Goal: Task Accomplishment & Management: Complete application form

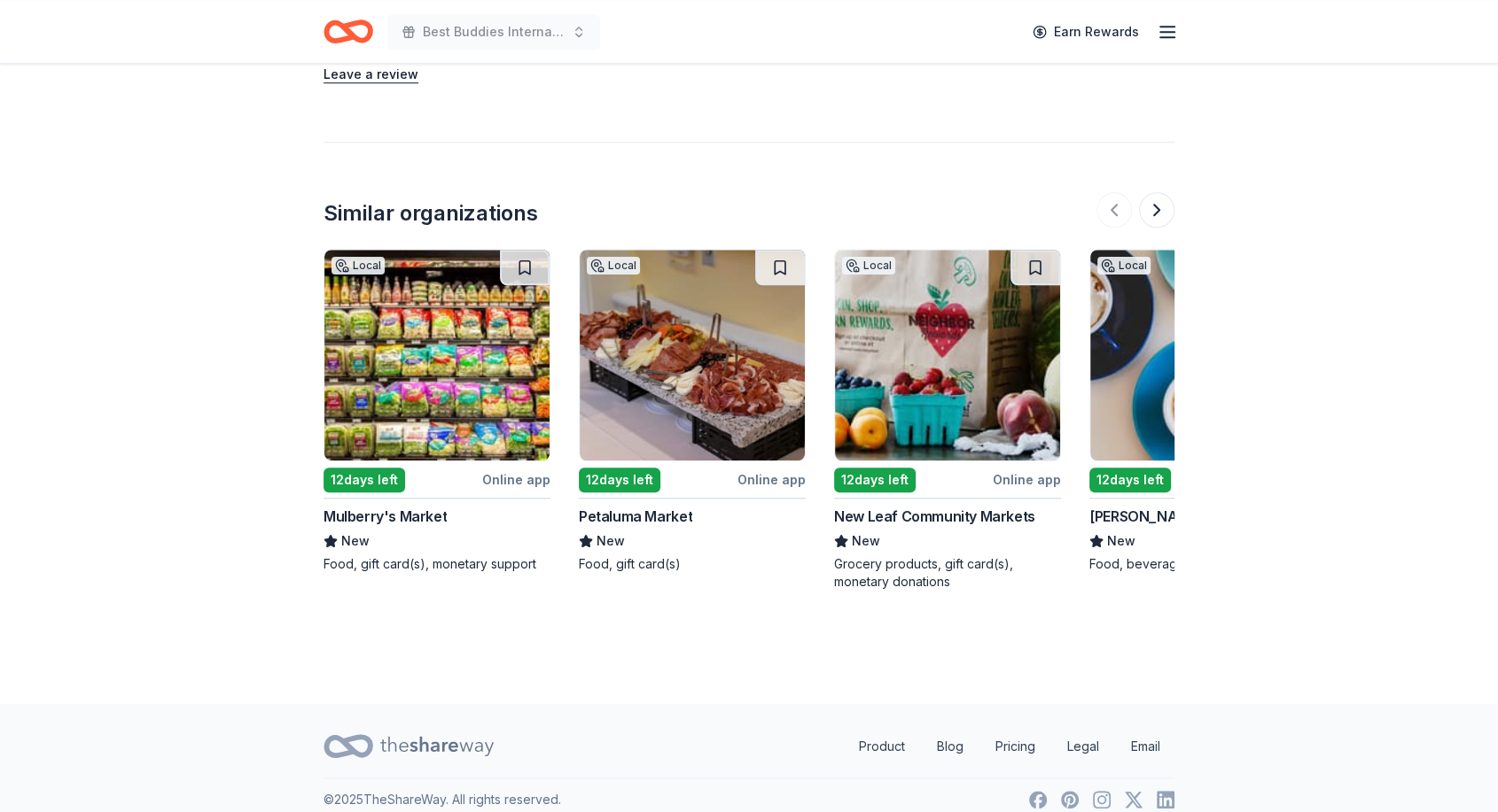
scroll to position [273, 0]
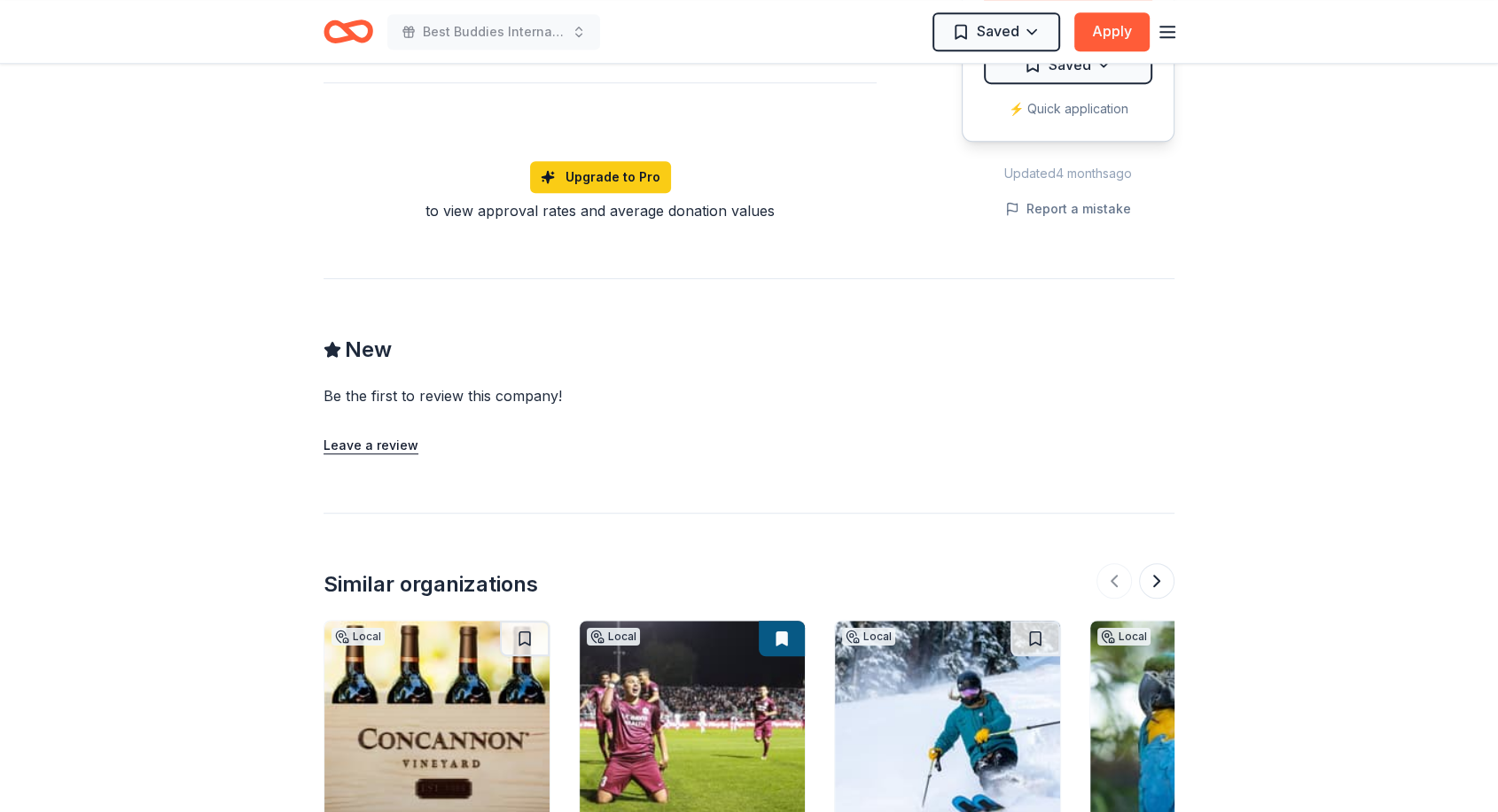
scroll to position [1480, 0]
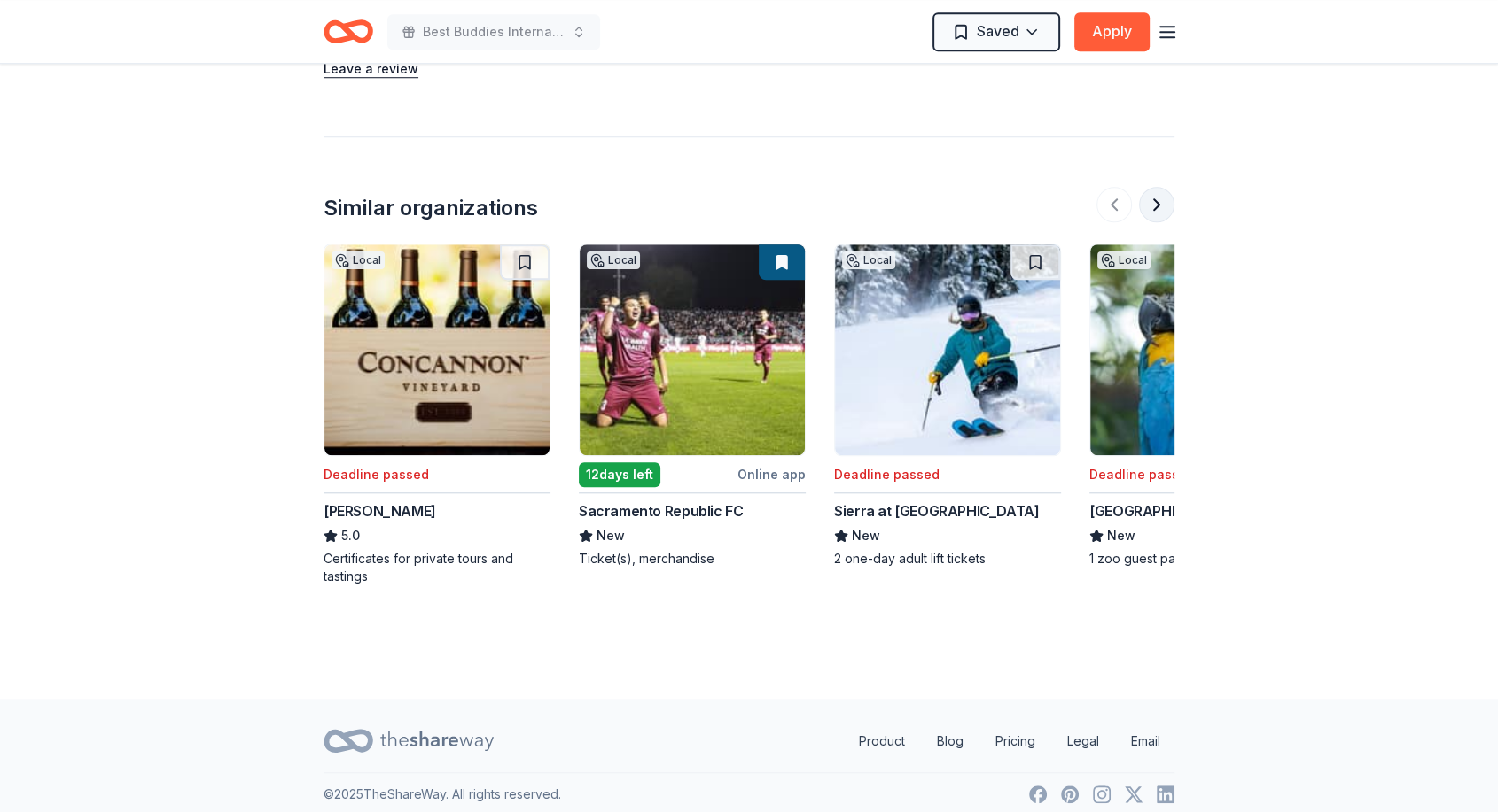
click at [1160, 200] on button at bounding box center [1157, 205] width 36 height 36
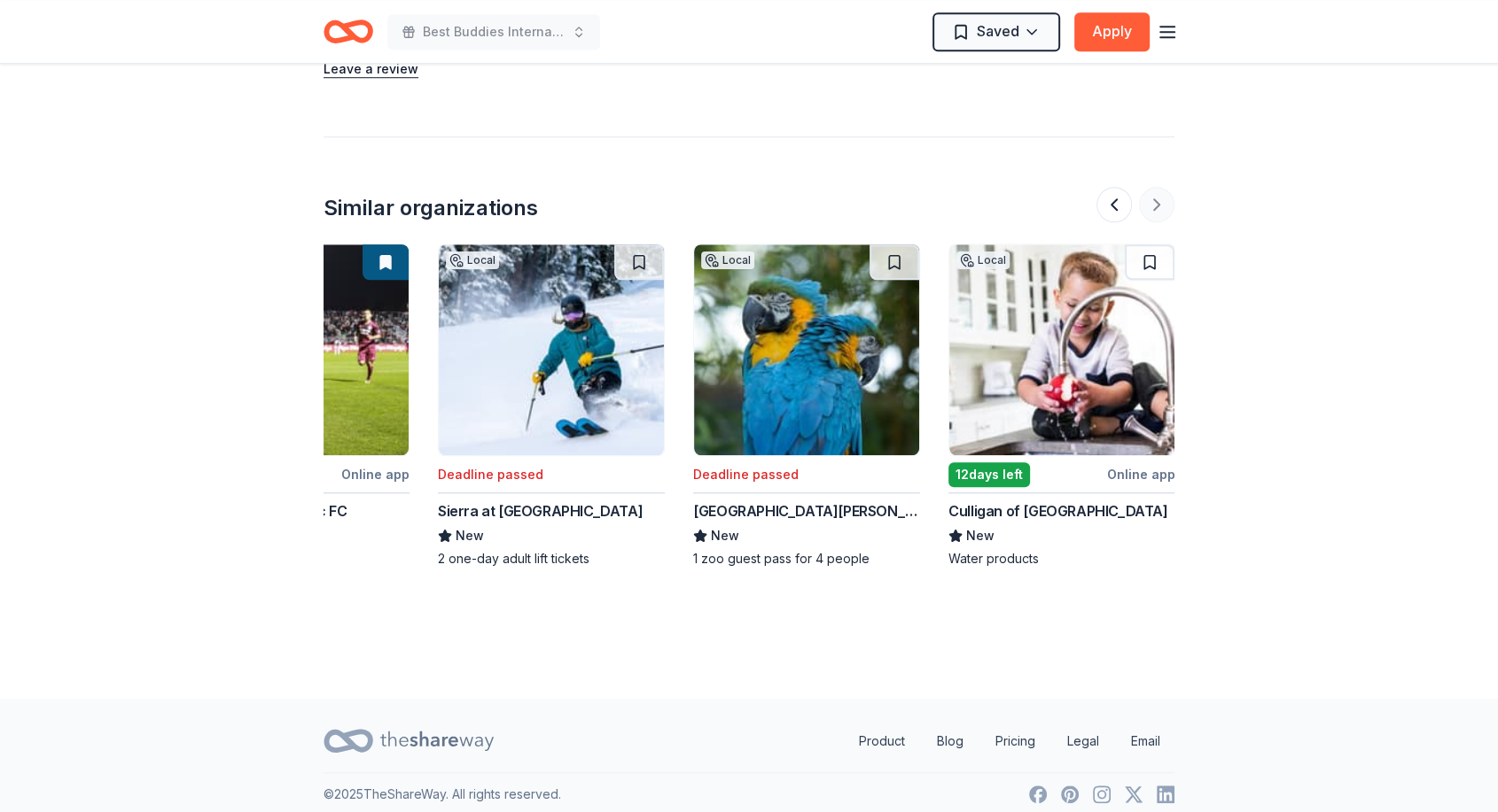
scroll to position [0, 397]
click at [1160, 200] on div at bounding box center [1135, 205] width 78 height 36
click at [1106, 194] on button at bounding box center [1113, 205] width 36 height 36
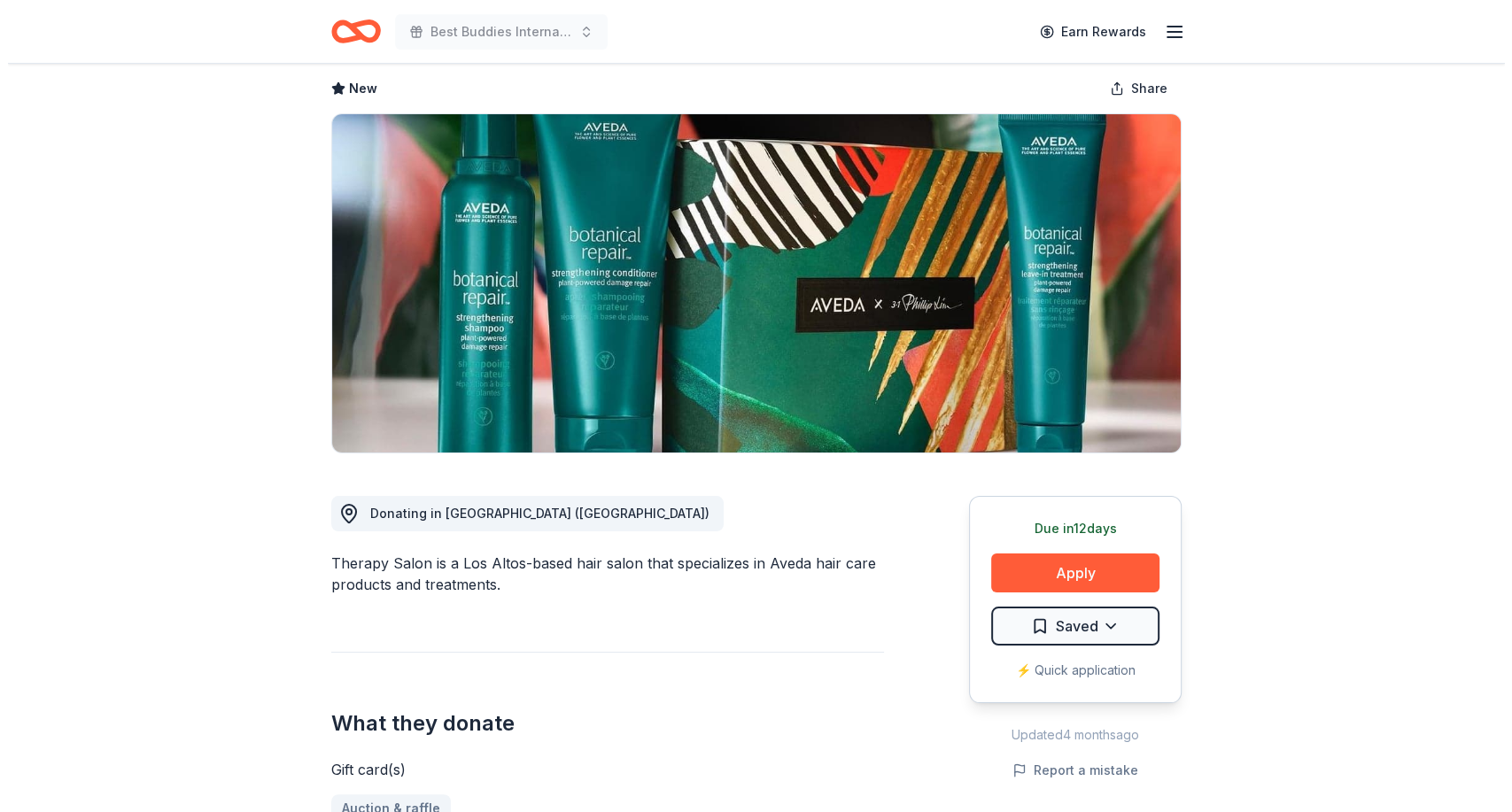
scroll to position [66, 0]
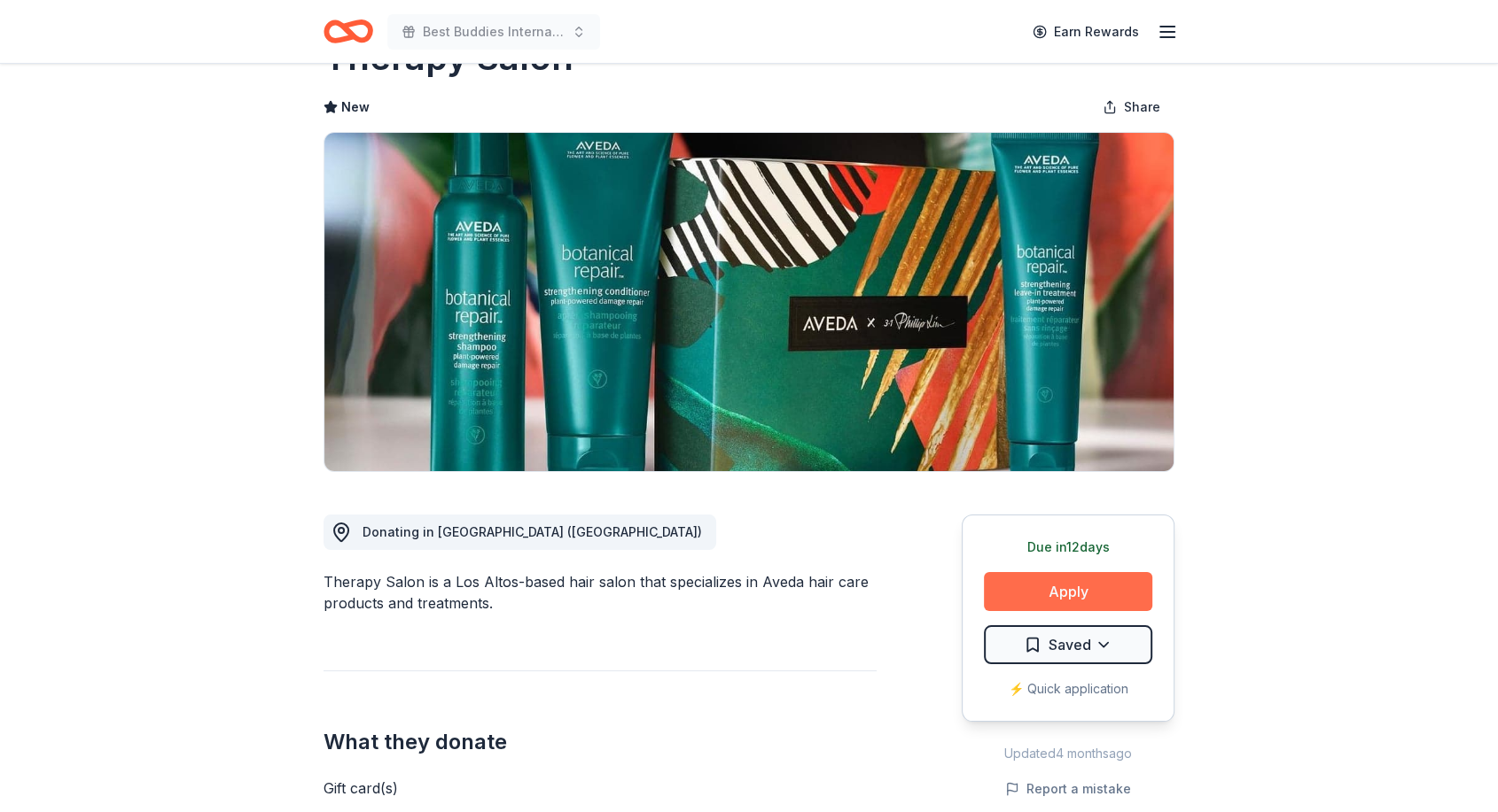
click at [1084, 590] on button "Apply" at bounding box center [1068, 592] width 168 height 39
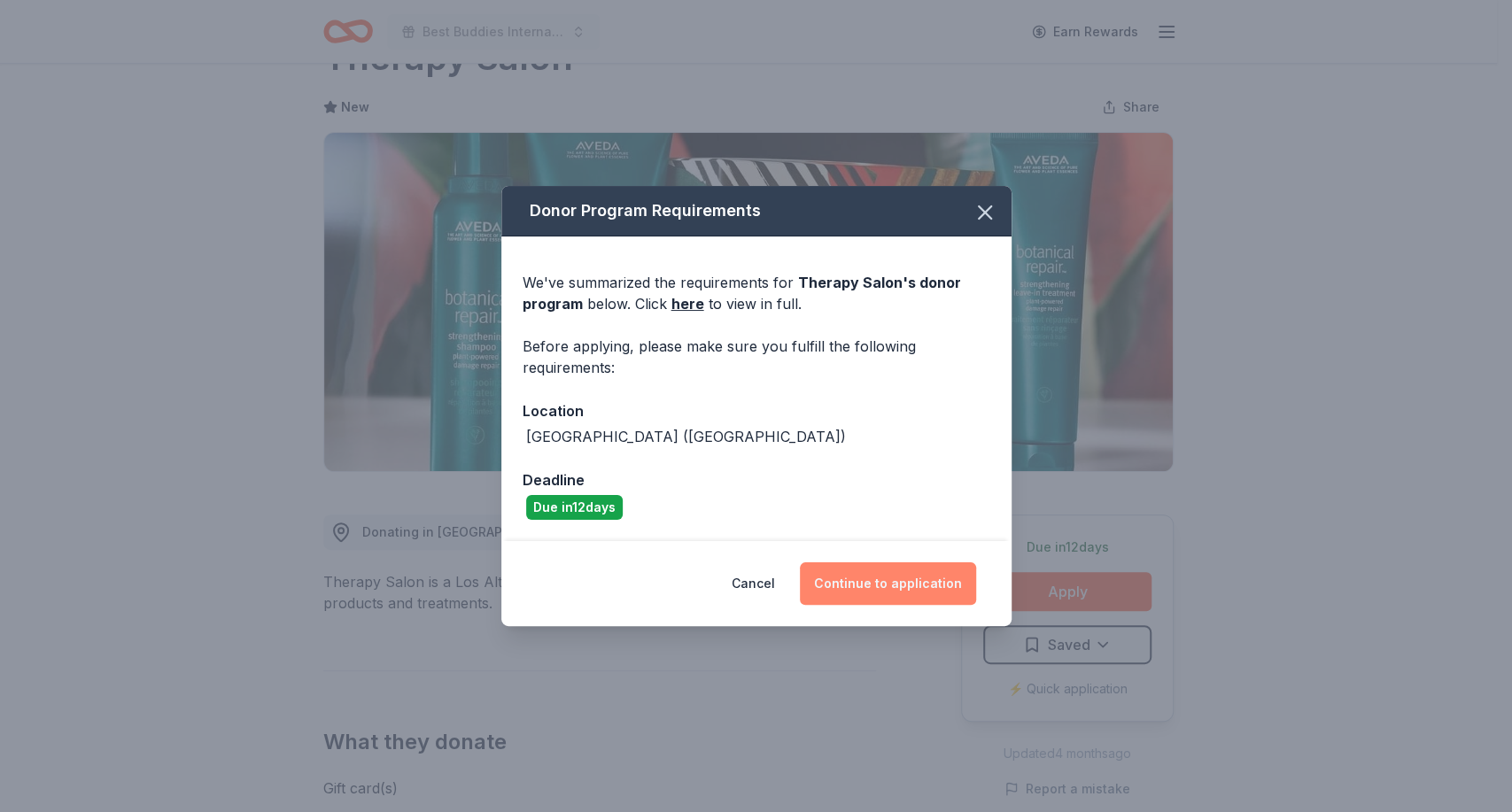
click at [900, 579] on button "Continue to application" at bounding box center [888, 584] width 176 height 42
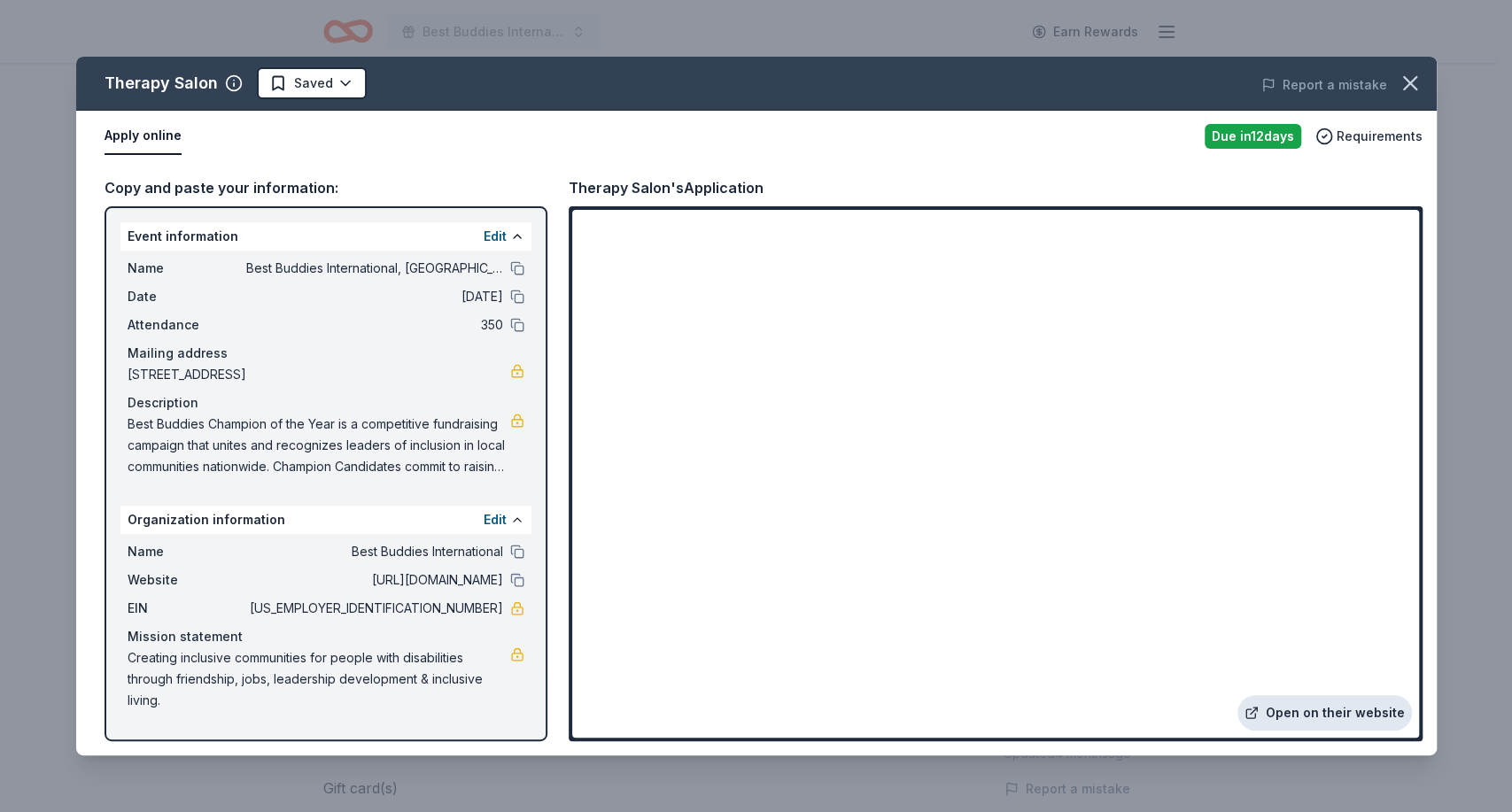
click at [1301, 713] on link "Open on their website" at bounding box center [1325, 713] width 174 height 36
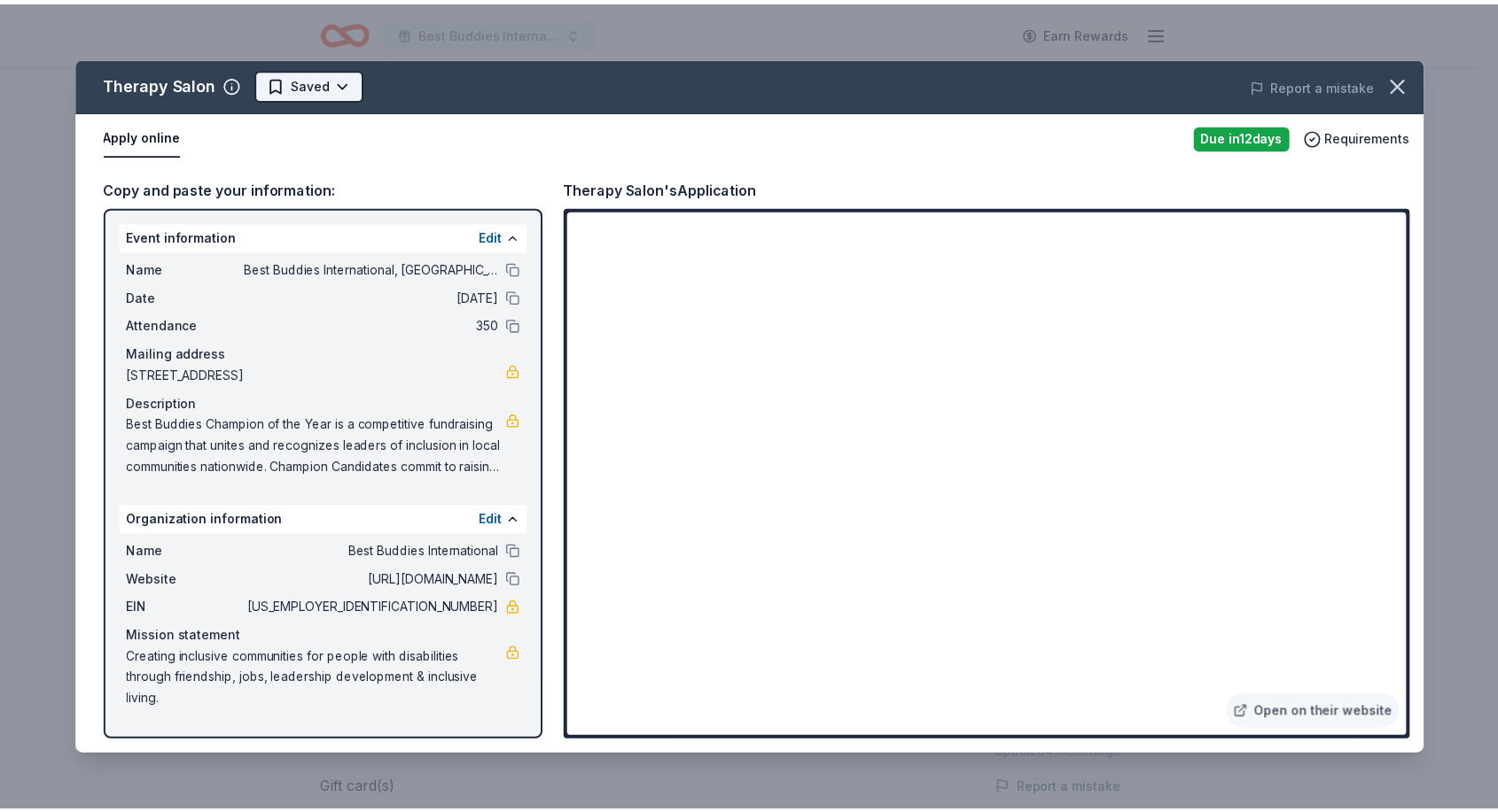
scroll to position [0, 0]
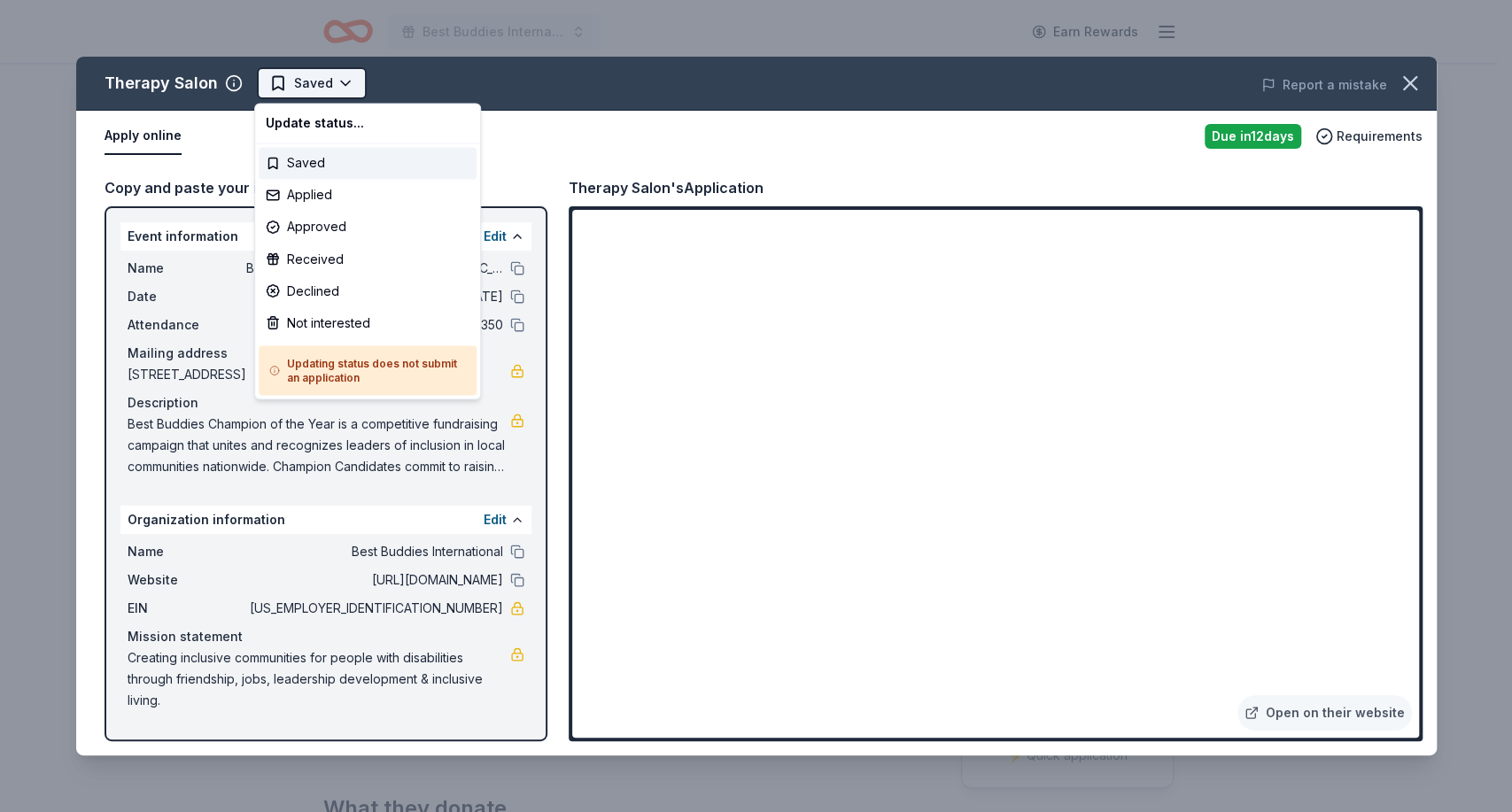
click at [340, 83] on html "Best Buddies International, Sacramento, Champion of the Year Gala Earn Rewards …" at bounding box center [756, 406] width 1512 height 812
click at [322, 321] on div "Not interested" at bounding box center [368, 322] width 218 height 32
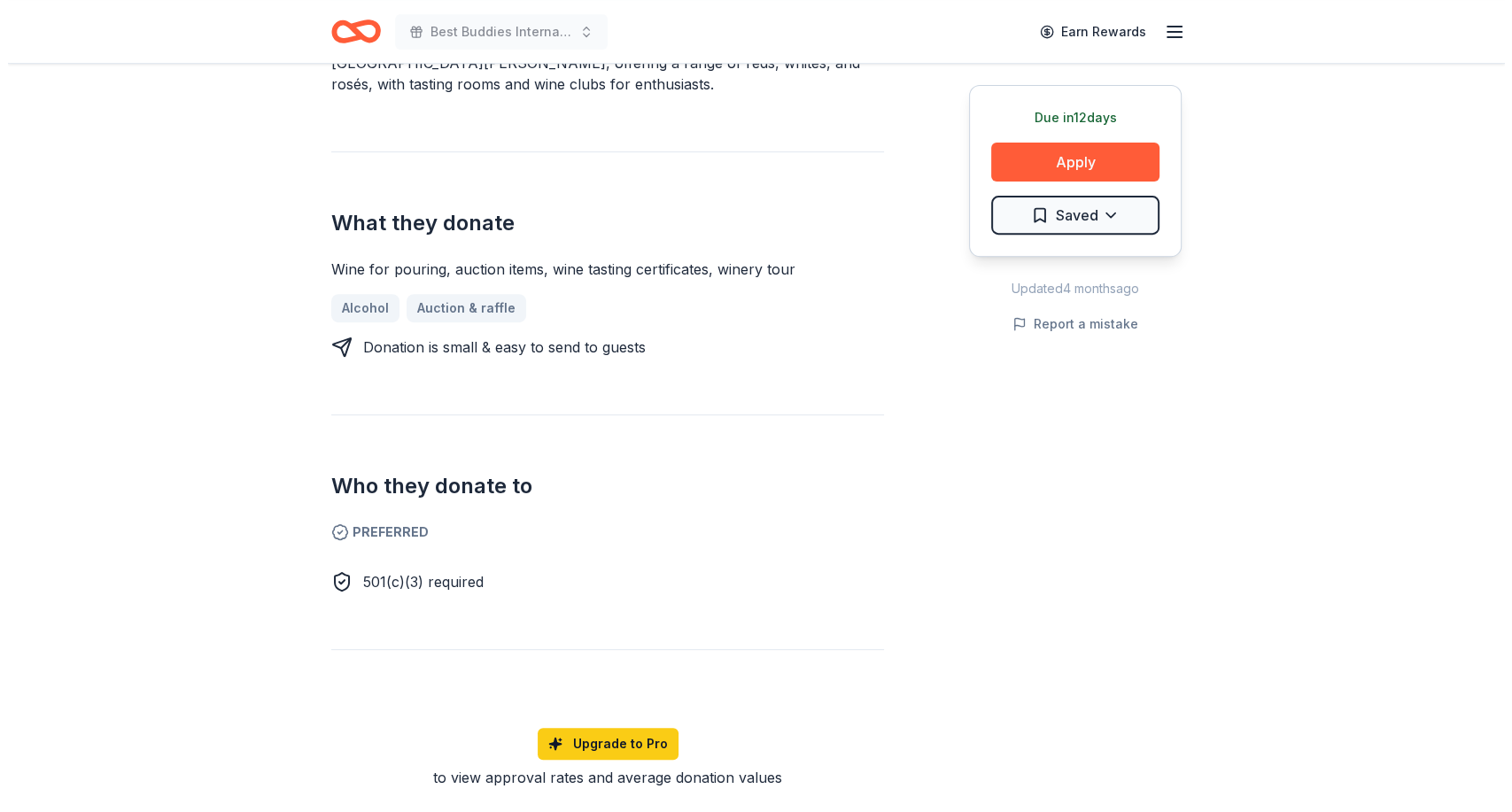
scroll to position [605, 0]
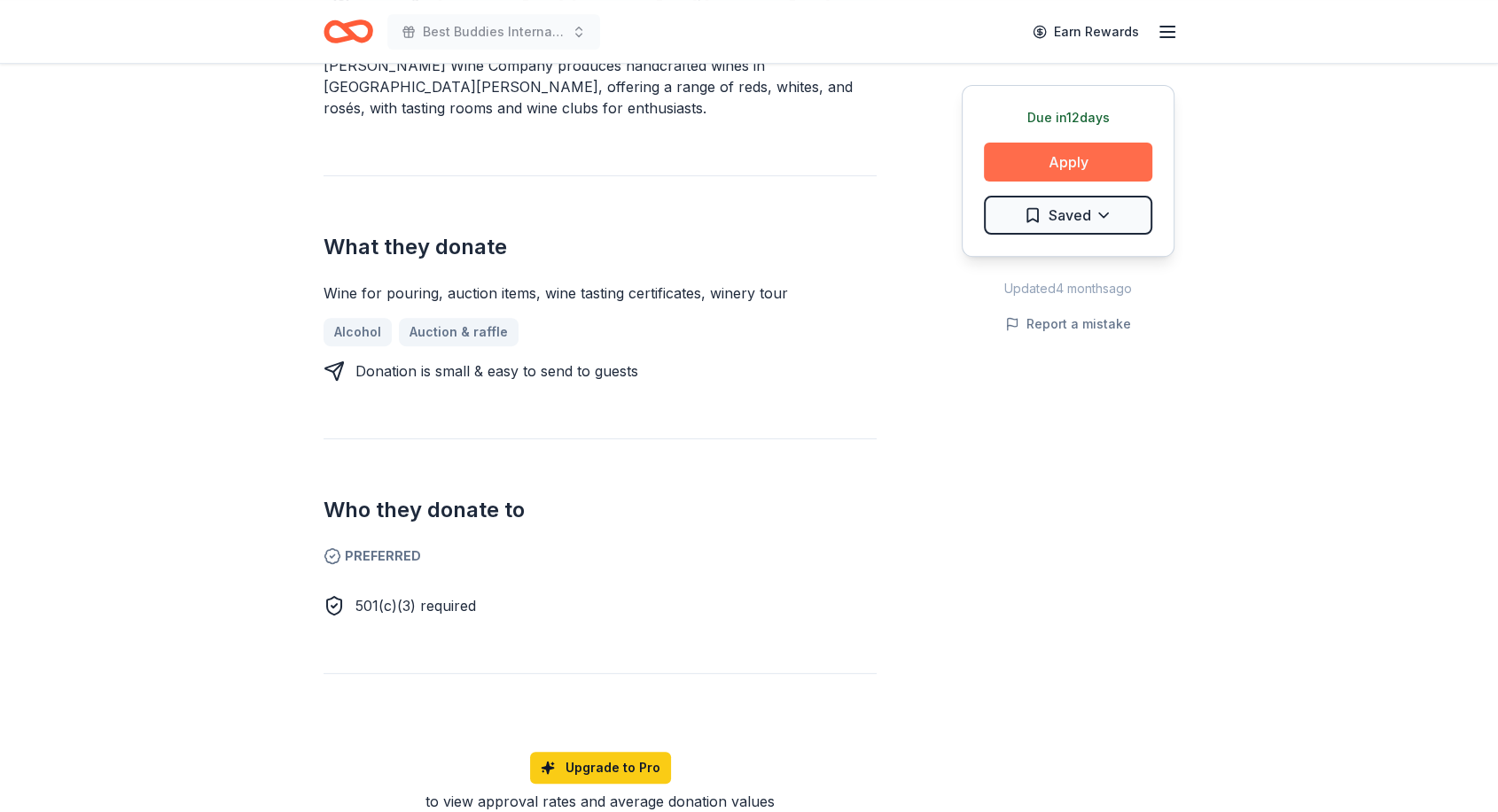
click at [1056, 160] on button "Apply" at bounding box center [1068, 161] width 168 height 39
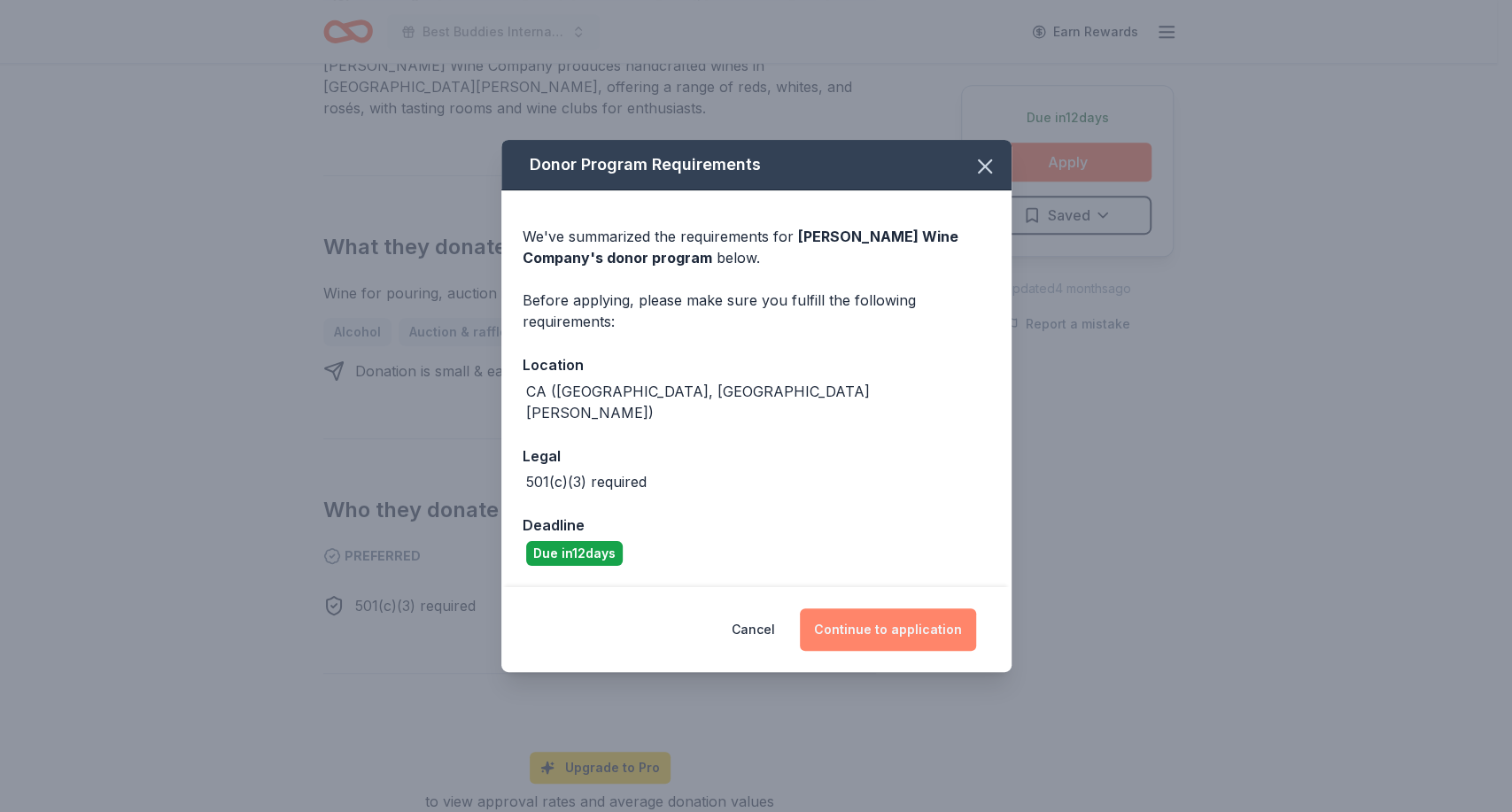
click at [849, 616] on button "Continue to application" at bounding box center [888, 629] width 176 height 42
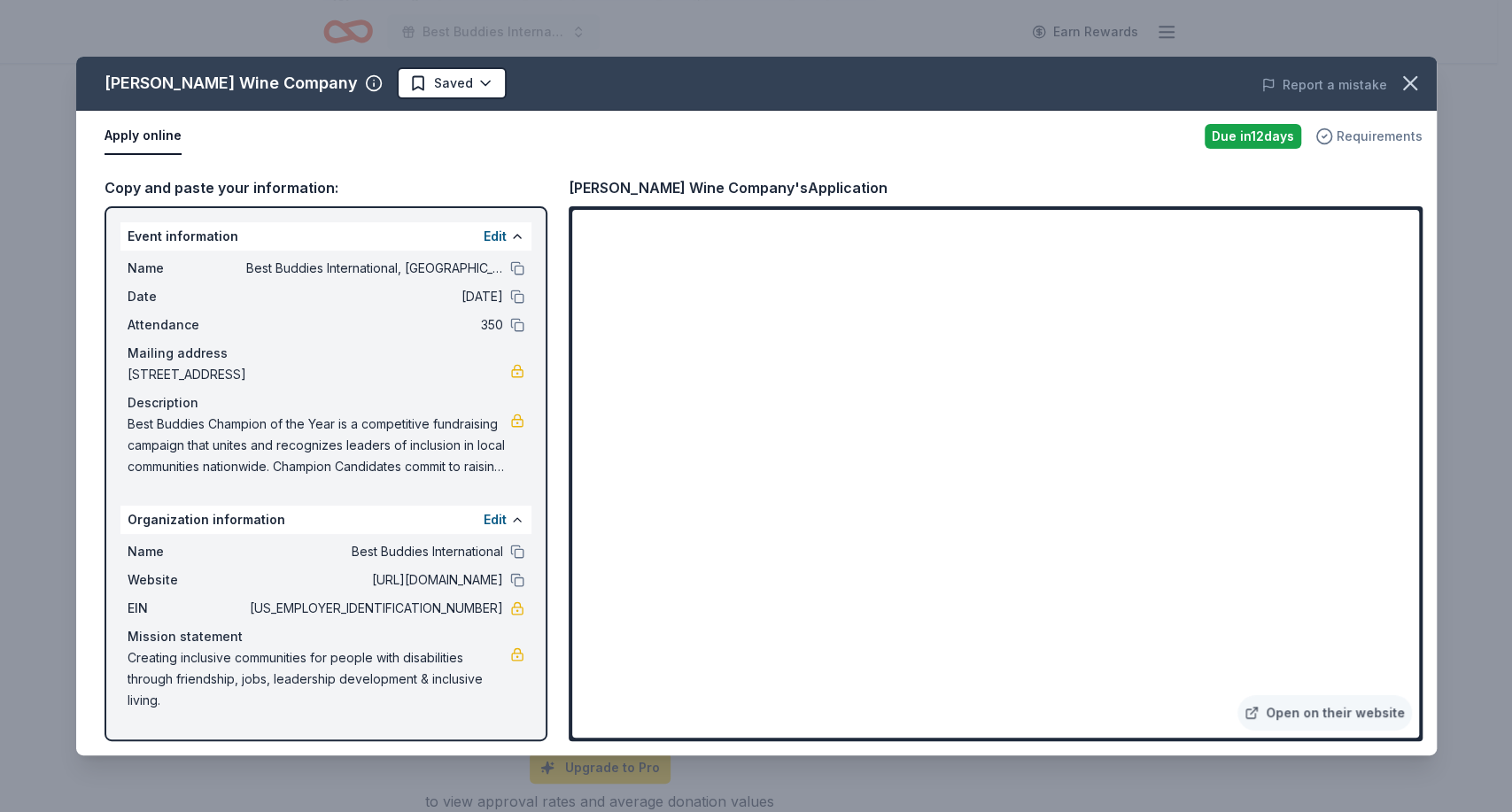
click at [1346, 130] on span "Requirements" at bounding box center [1380, 136] width 86 height 21
click at [940, 95] on div "Report a mistake" at bounding box center [1171, 85] width 529 height 50
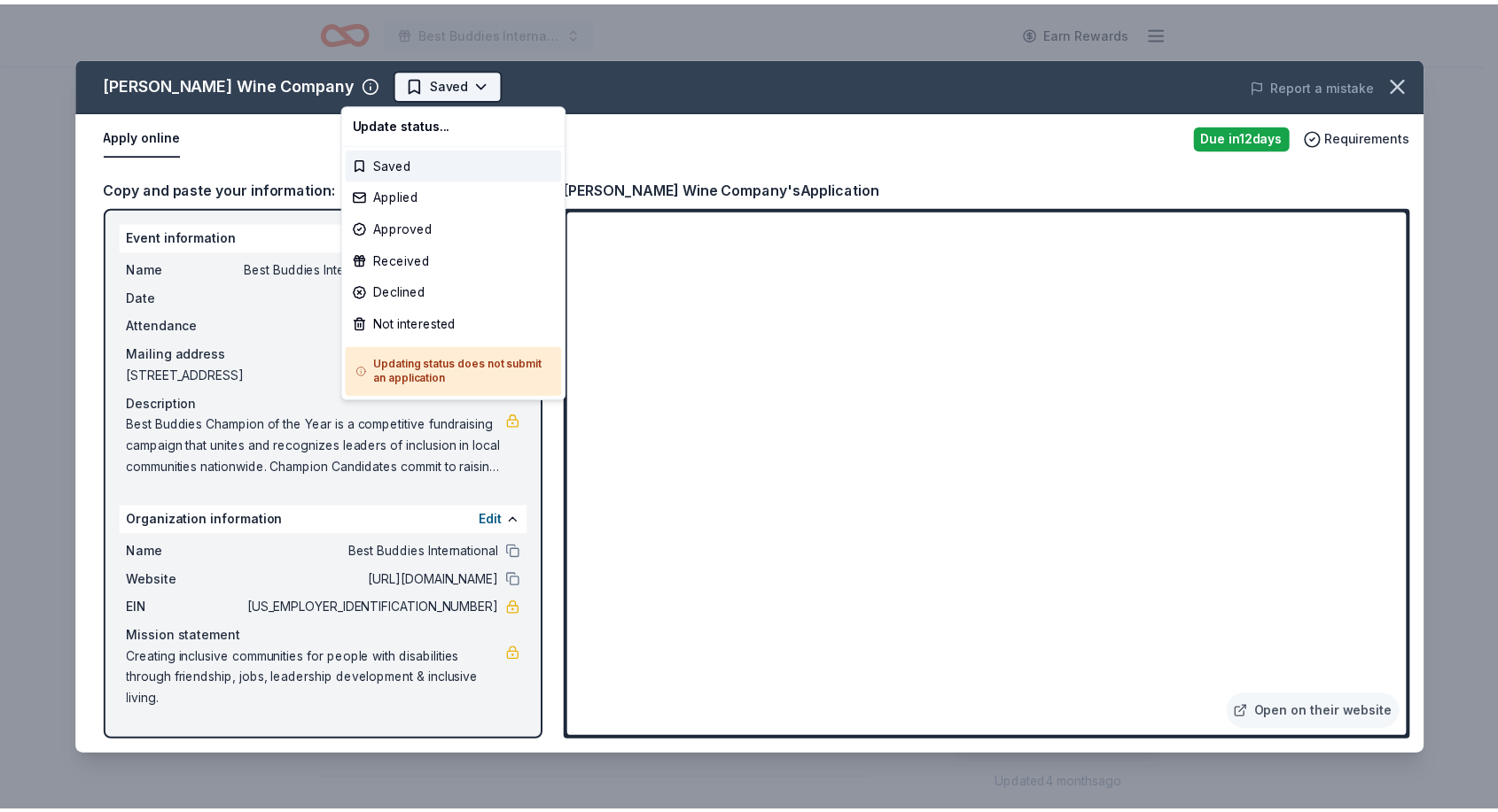
scroll to position [0, 0]
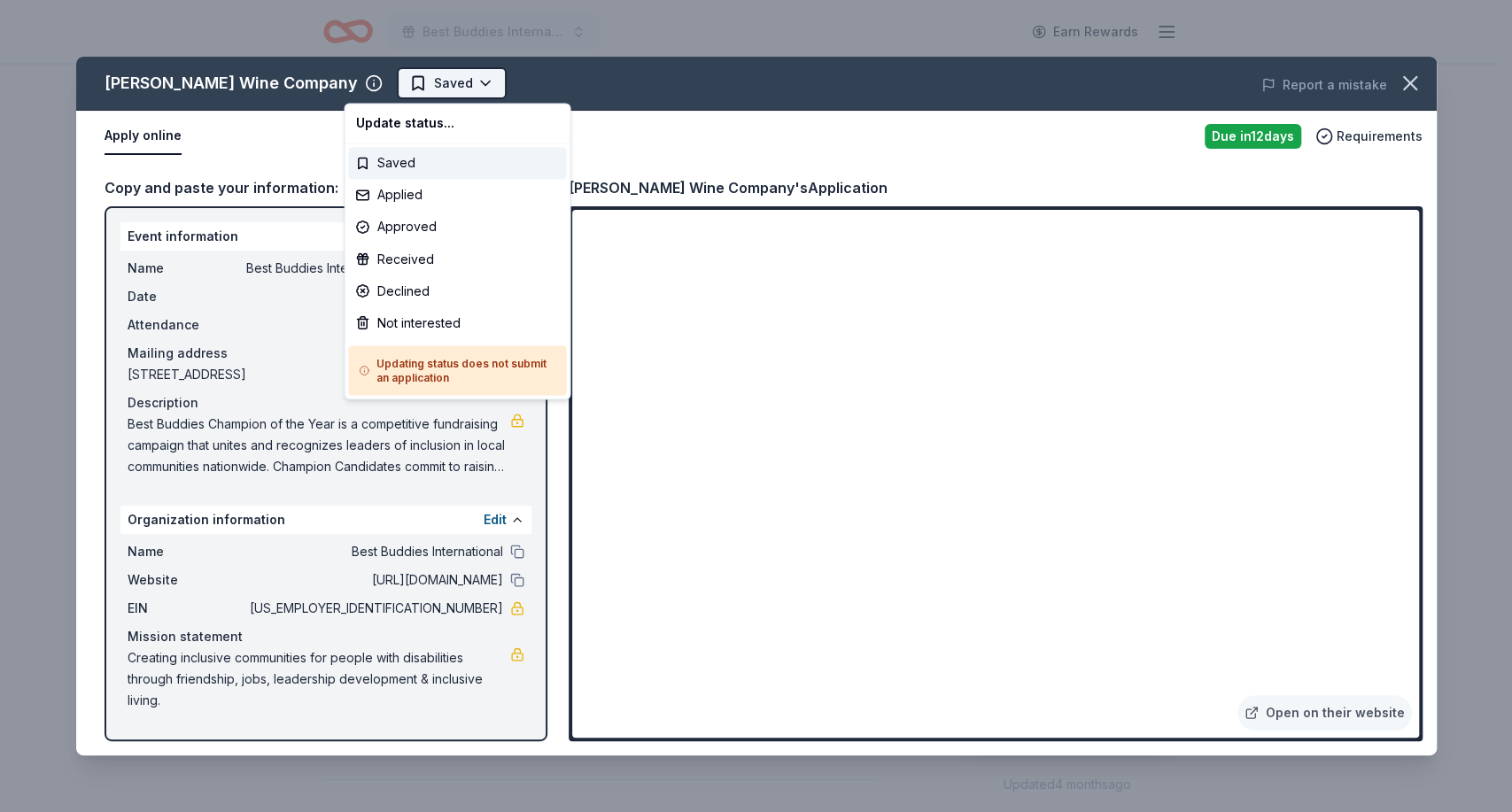
click at [423, 81] on html "Best Buddies International, Sacramento, Champion of the Year Gala Earn Rewards …" at bounding box center [756, 406] width 1512 height 812
click at [391, 328] on div "Not interested" at bounding box center [457, 322] width 218 height 32
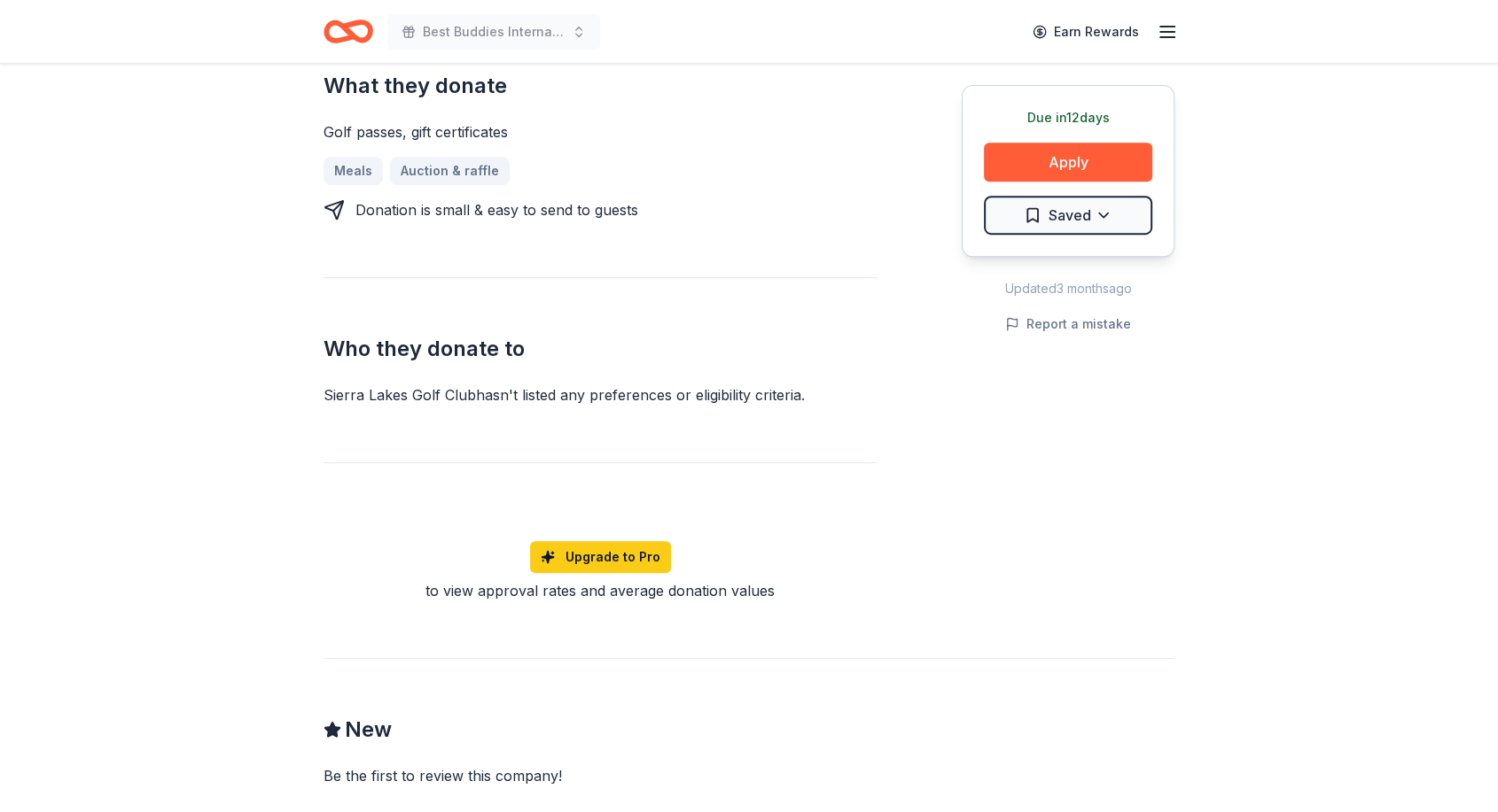
scroll to position [767, 0]
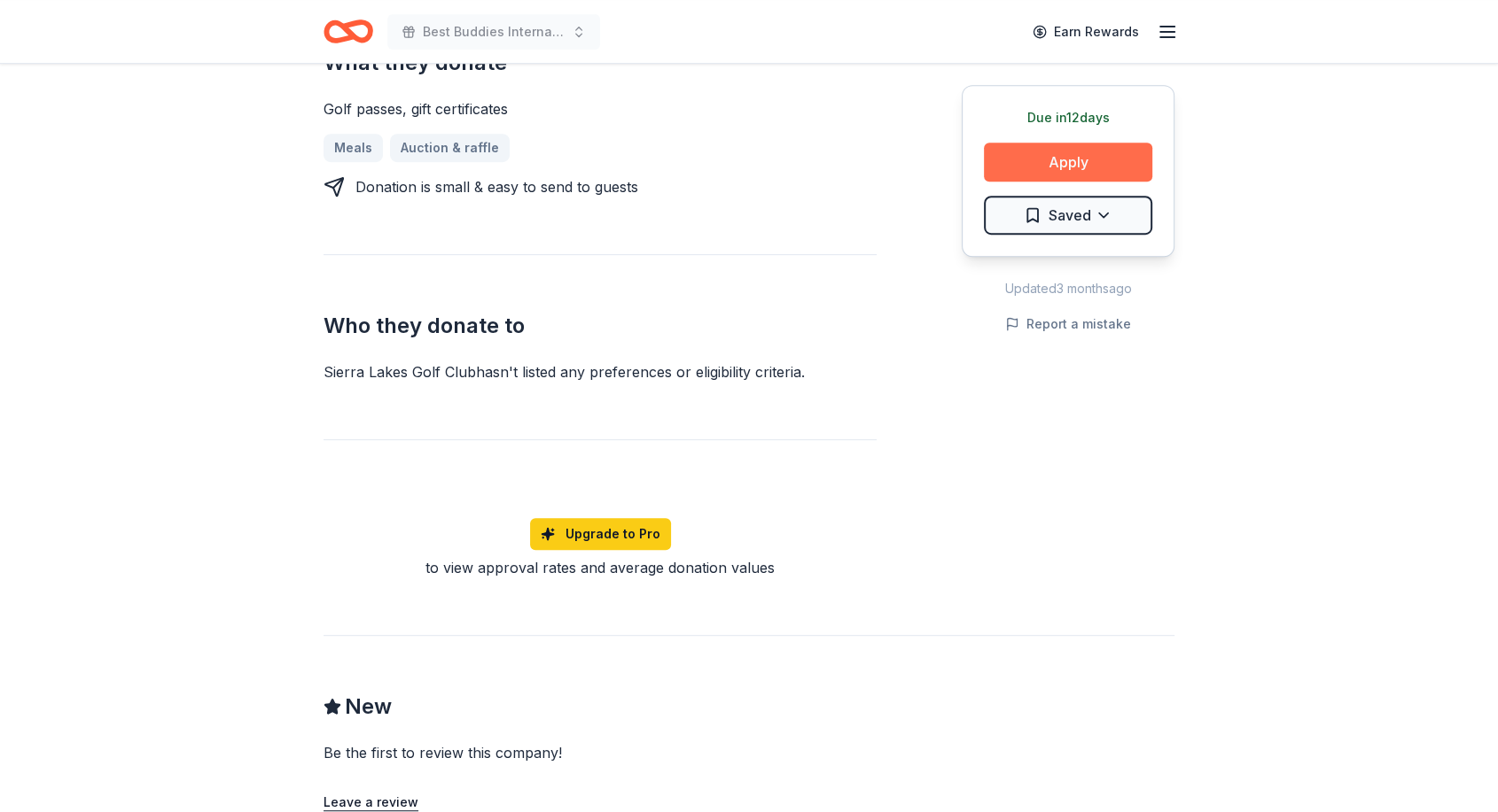
click at [1066, 145] on button "Apply" at bounding box center [1068, 161] width 168 height 39
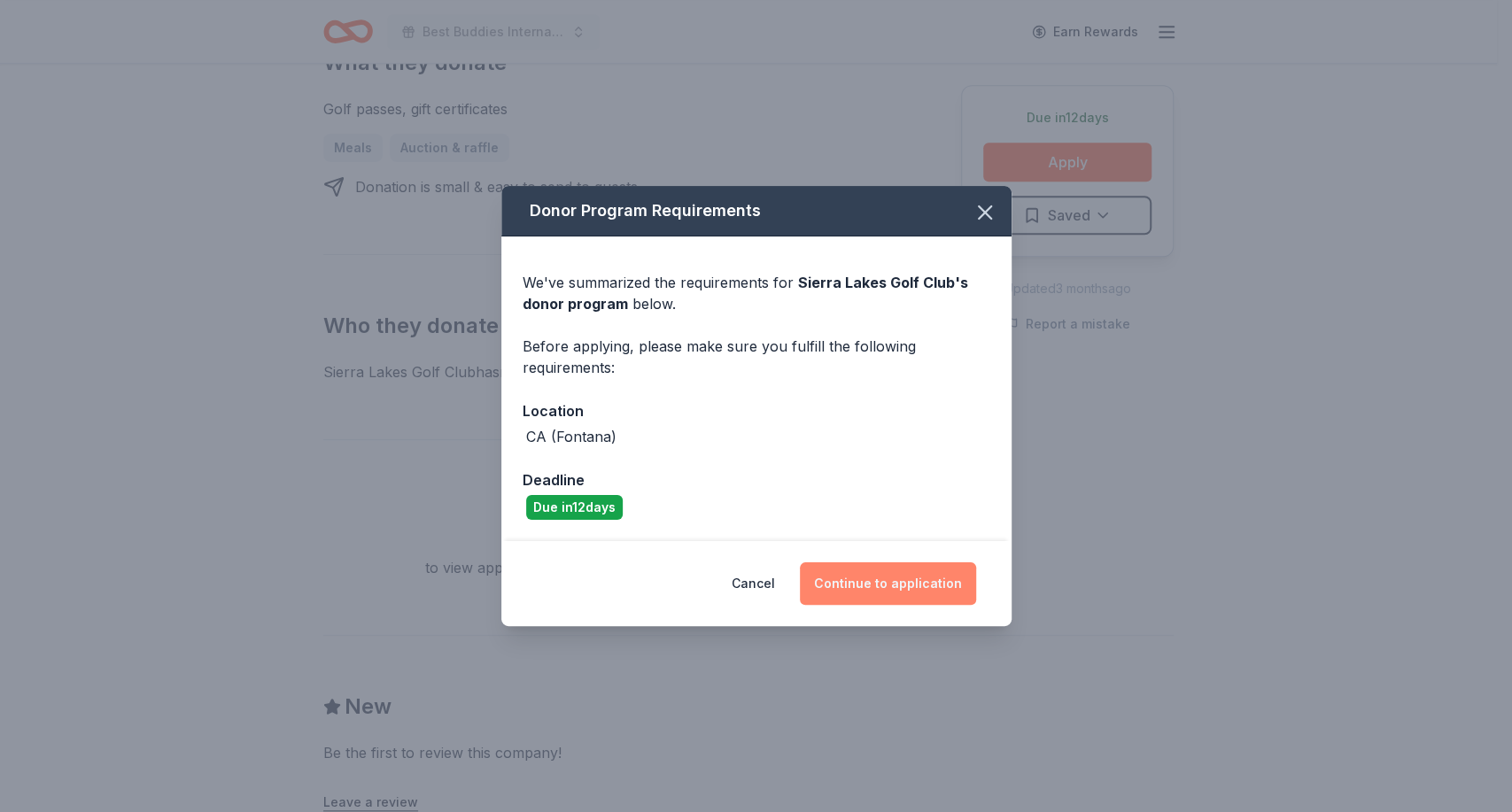
click at [862, 582] on button "Continue to application" at bounding box center [888, 584] width 176 height 42
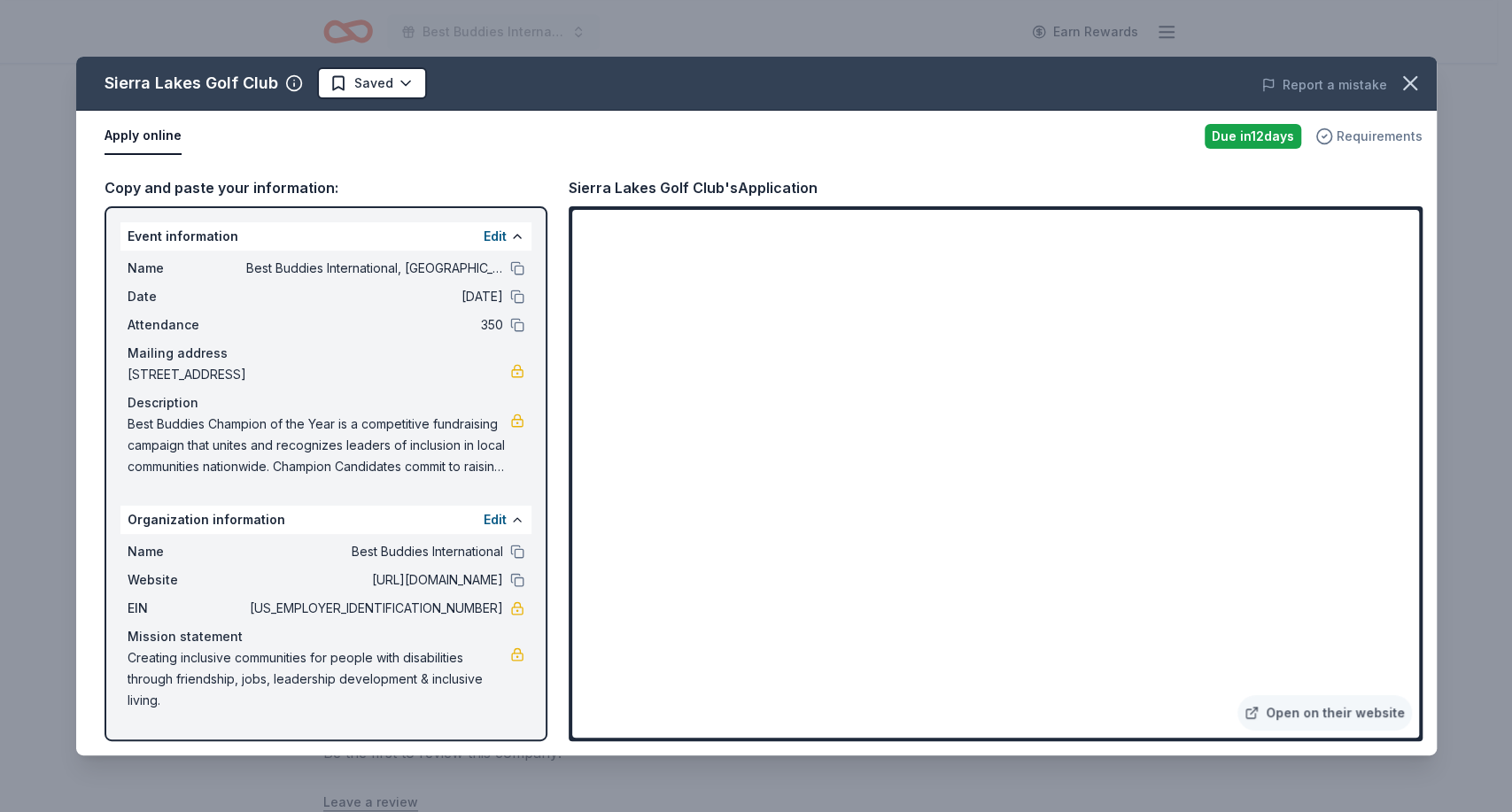
click at [1357, 137] on span "Requirements" at bounding box center [1380, 136] width 86 height 21
click at [993, 180] on div "Sierra Lakes Golf Club's Application" at bounding box center [995, 187] width 854 height 23
click at [1417, 80] on icon "button" at bounding box center [1410, 83] width 25 height 25
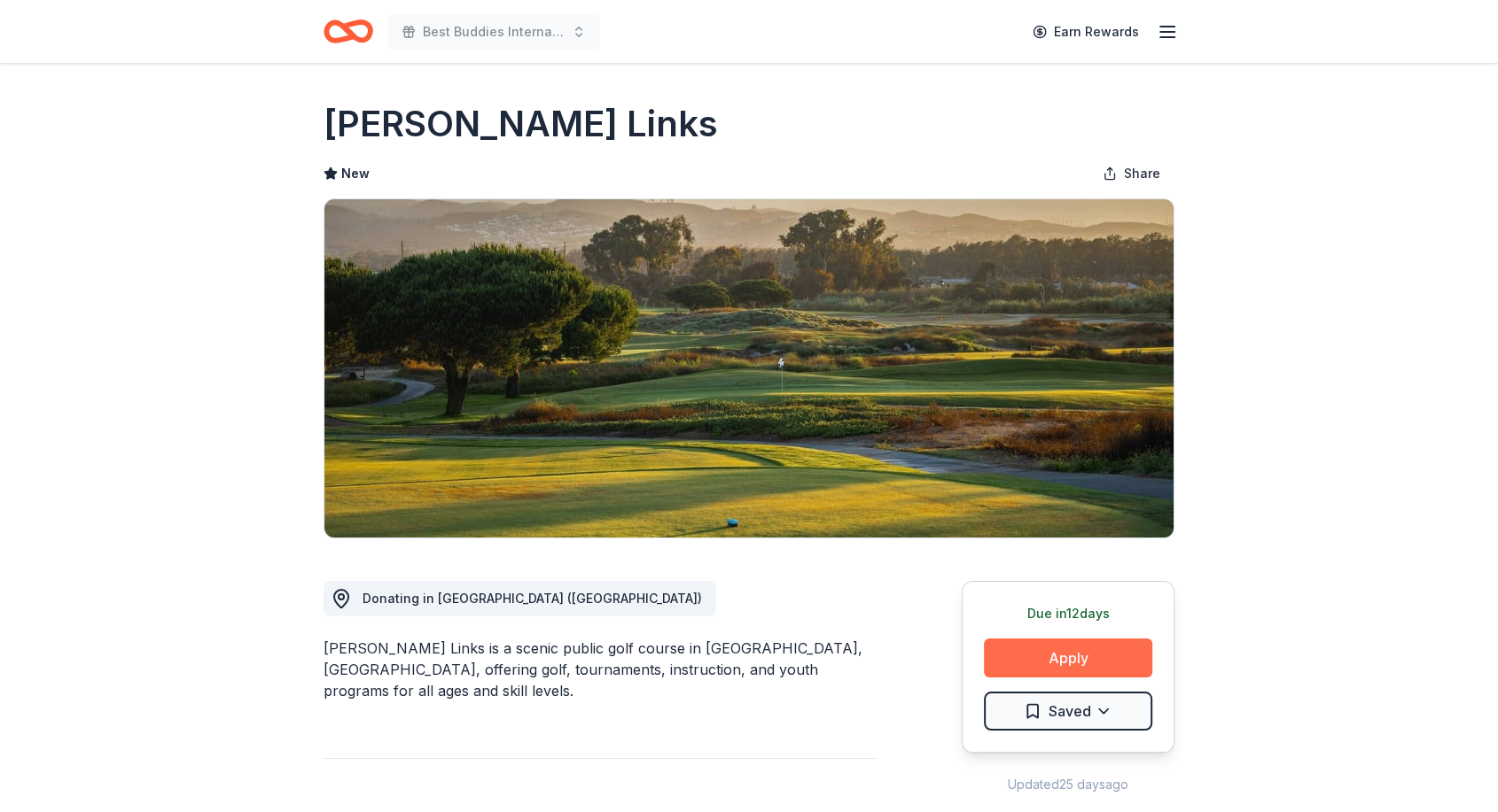
click at [1033, 659] on button "Apply" at bounding box center [1068, 658] width 168 height 39
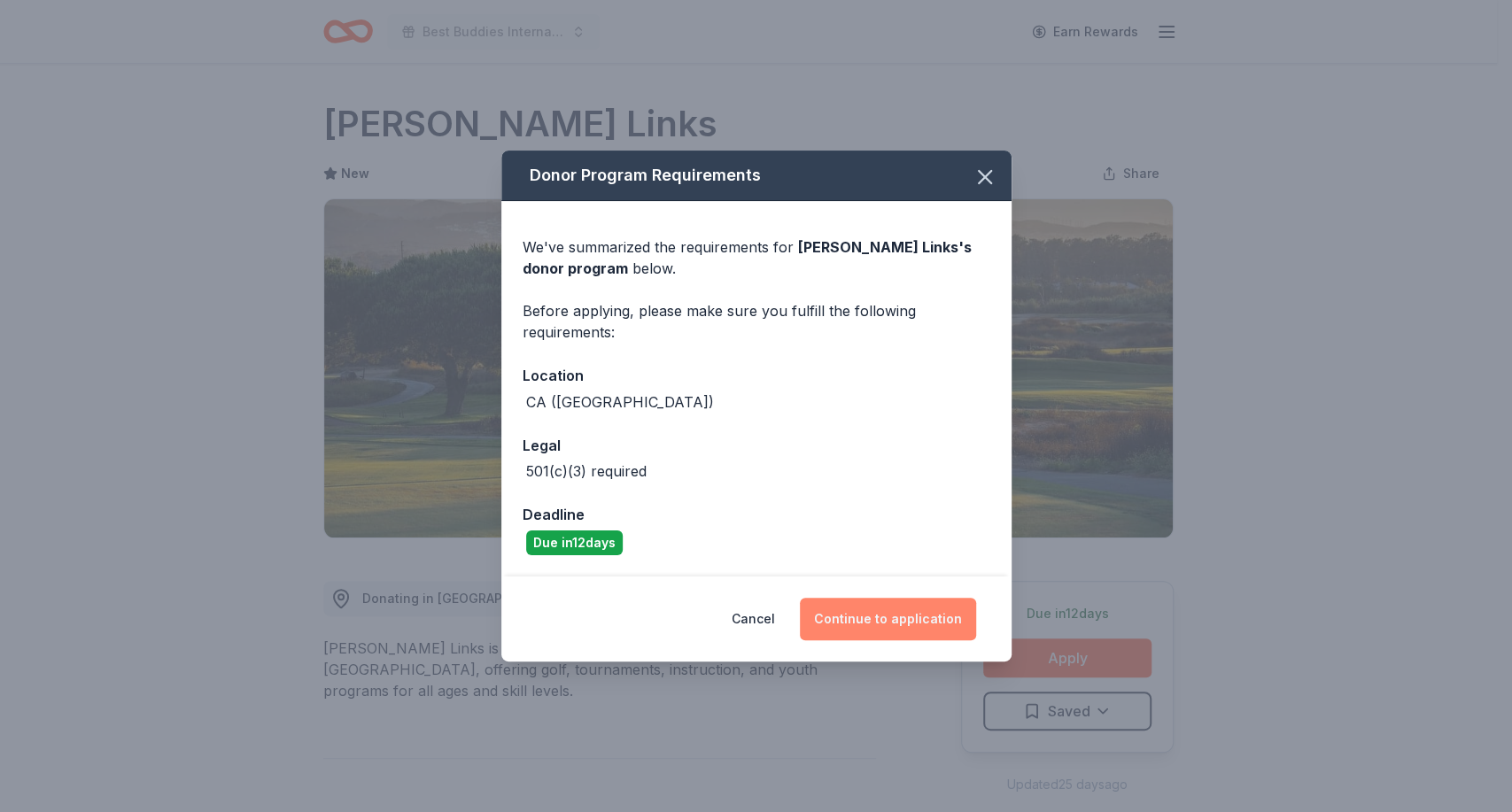
click at [862, 628] on button "Continue to application" at bounding box center [888, 619] width 176 height 42
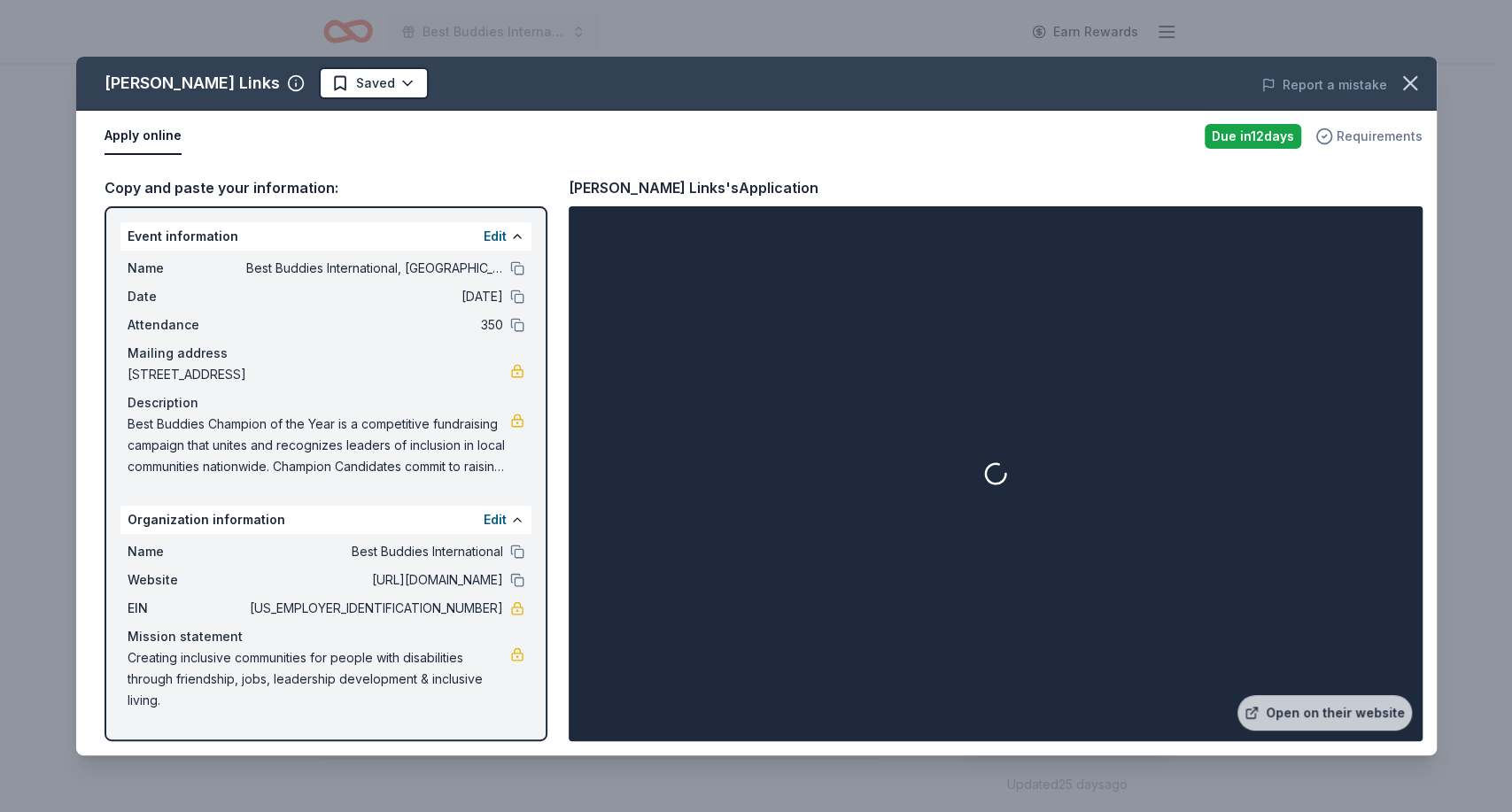
click at [1370, 134] on span "Requirements" at bounding box center [1380, 136] width 86 height 21
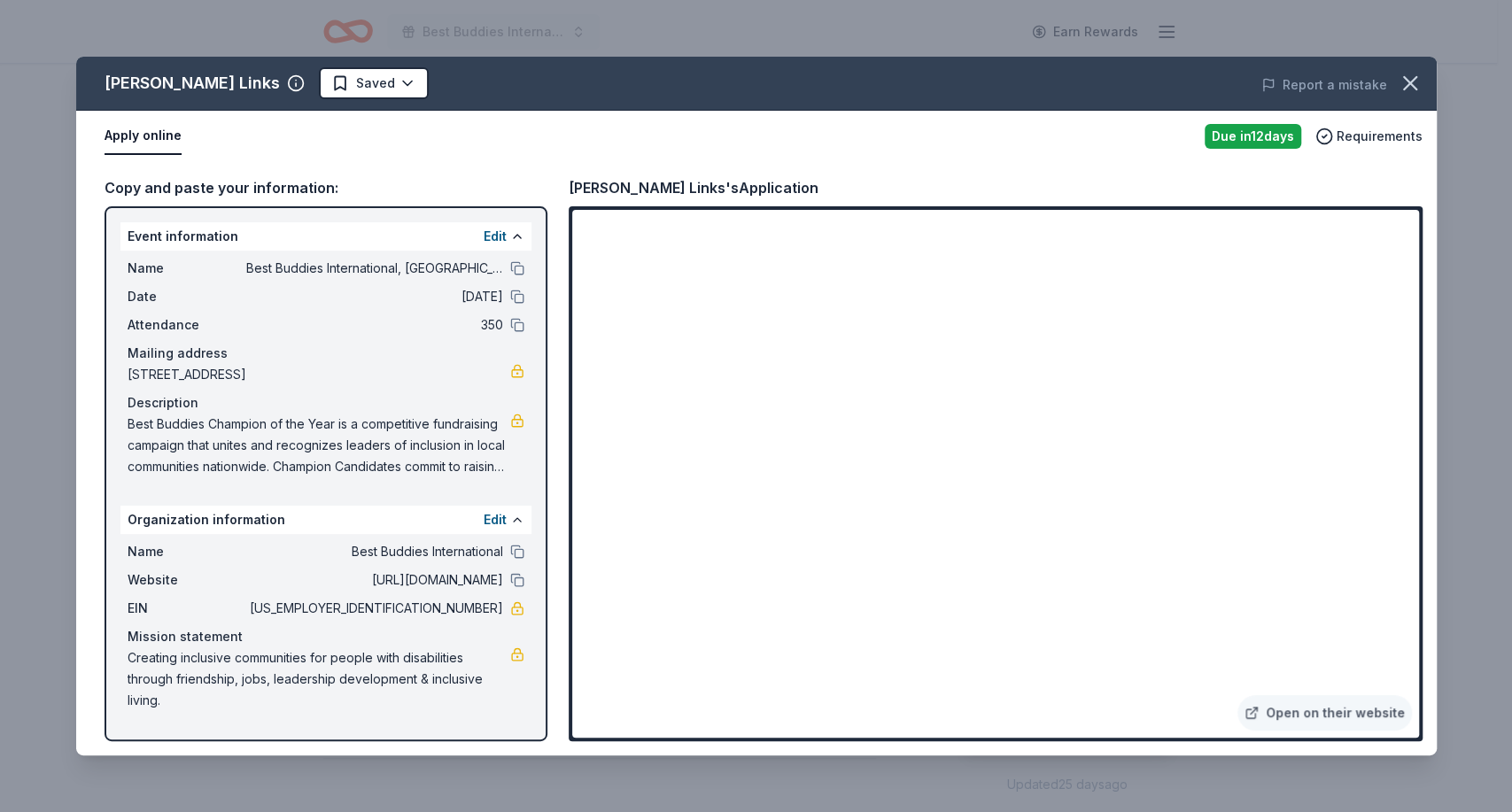
click at [741, 142] on div "Apply online" at bounding box center [648, 136] width 1086 height 38
click at [1420, 82] on icon "button" at bounding box center [1410, 83] width 25 height 25
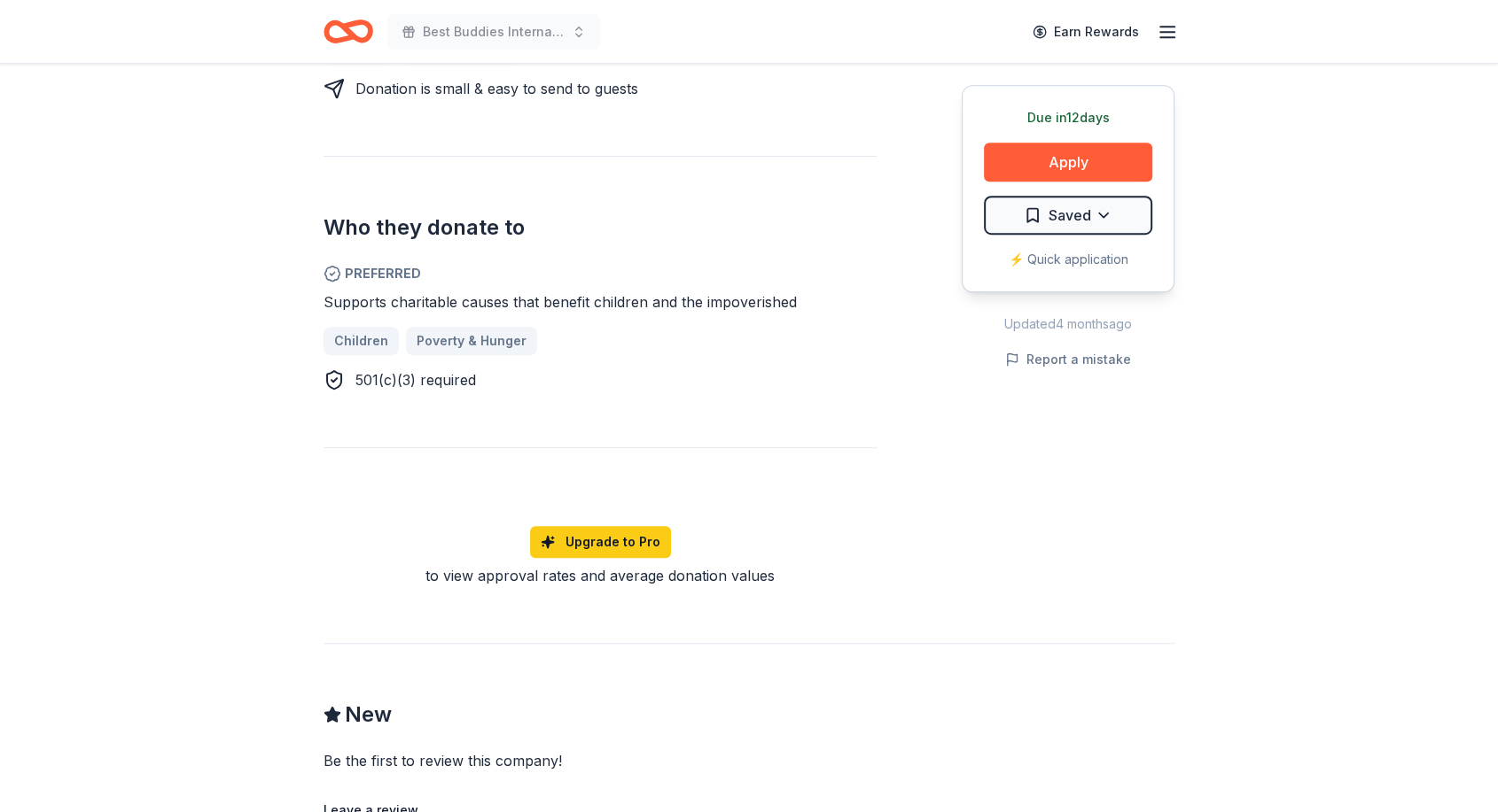
scroll to position [828, 0]
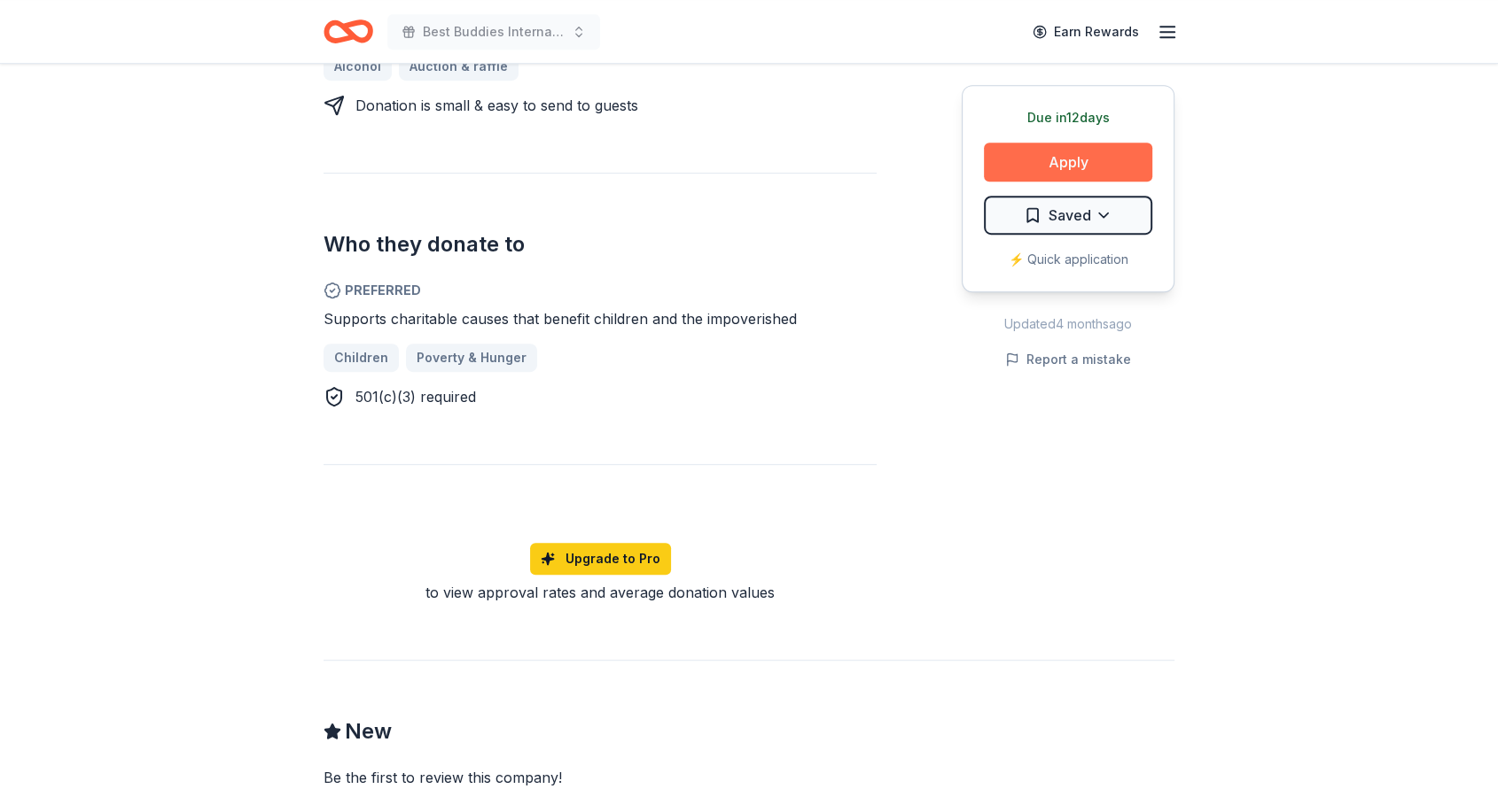
click at [1050, 158] on button "Apply" at bounding box center [1068, 161] width 168 height 39
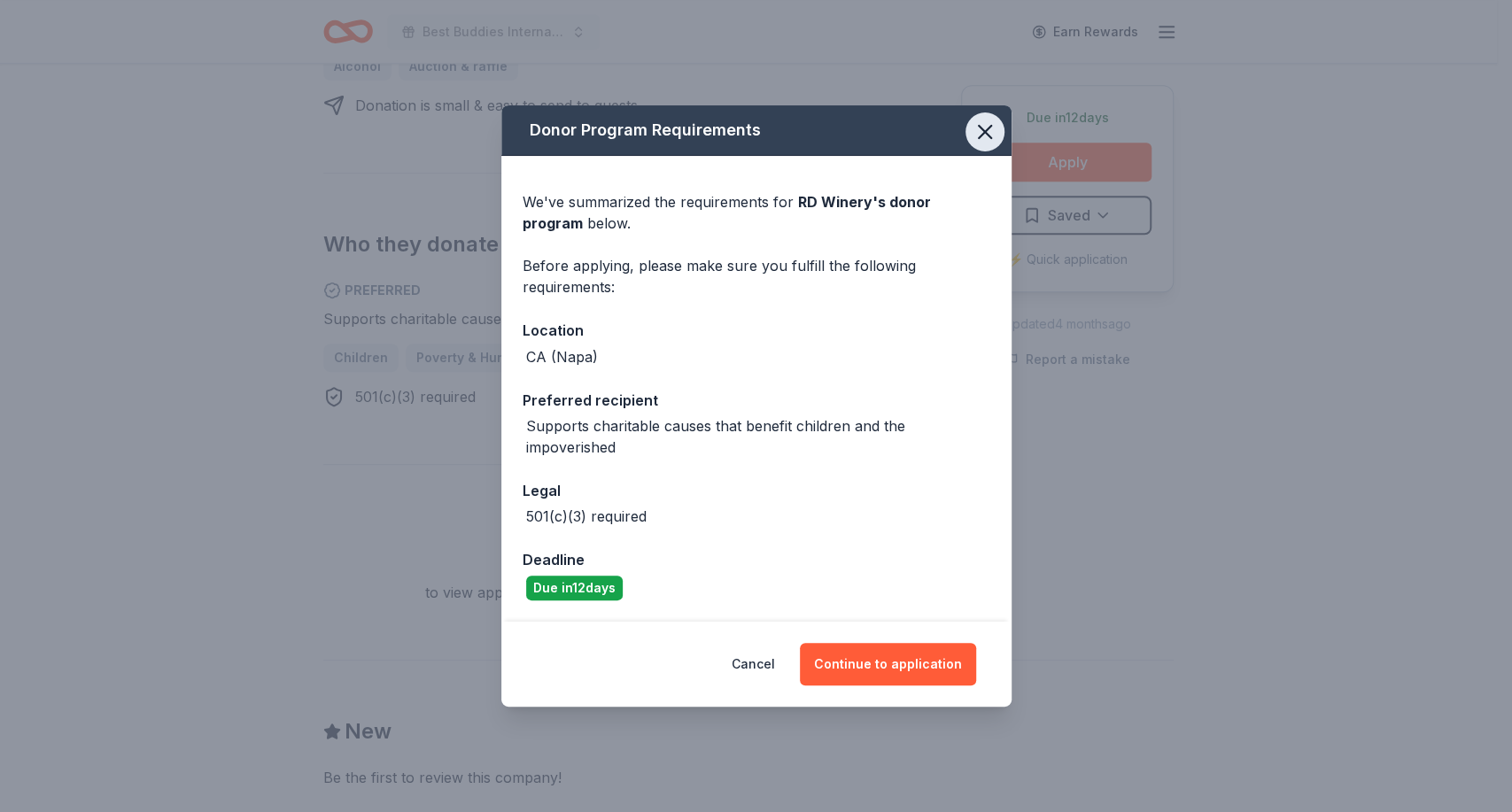
click at [992, 121] on icon "button" at bounding box center [984, 131] width 25 height 25
